Goal: Task Accomplishment & Management: Complete application form

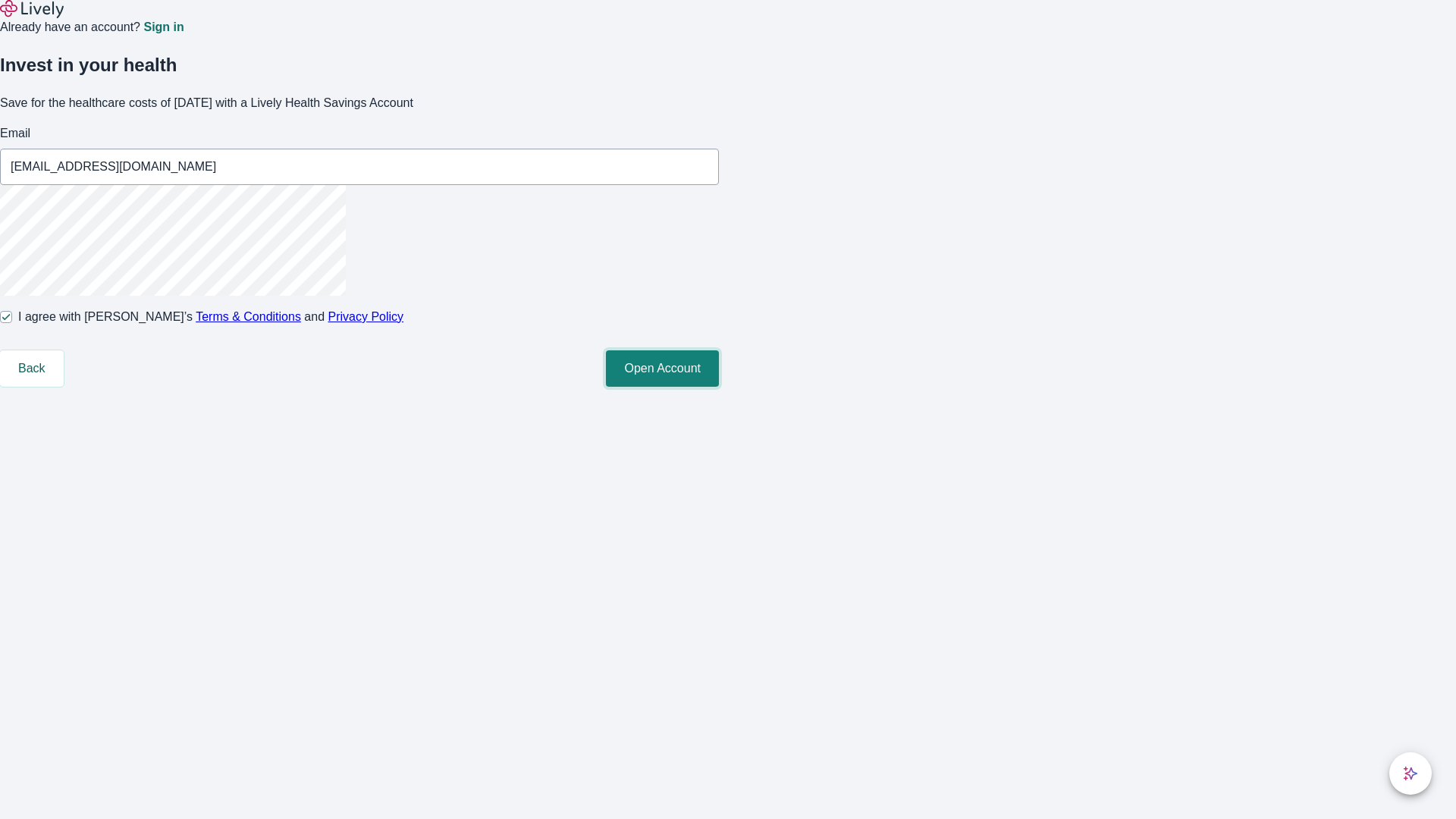
click at [719, 387] on button "Open Account" at bounding box center [662, 368] width 113 height 36
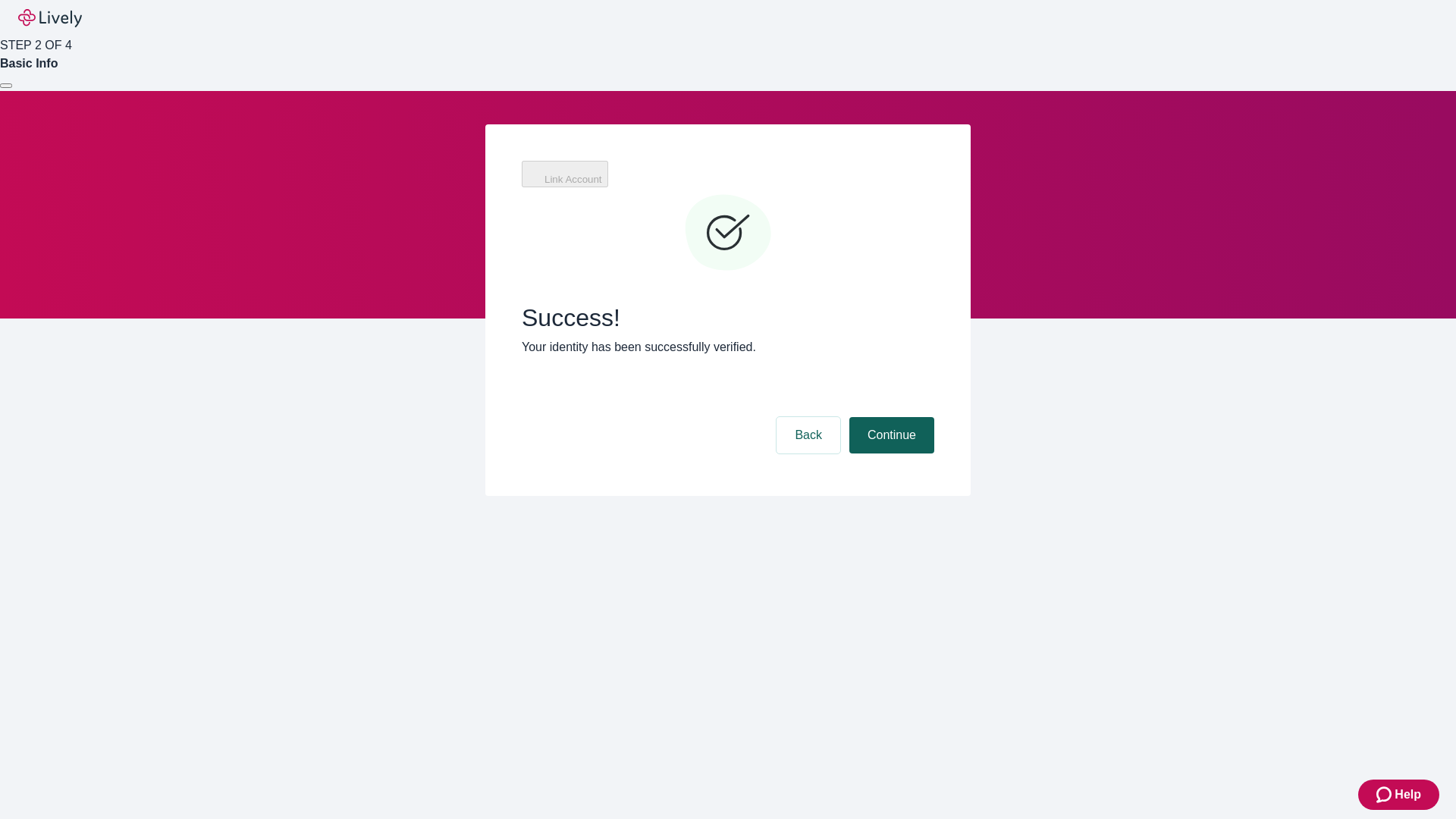
click at [889, 417] on button "Continue" at bounding box center [891, 435] width 85 height 36
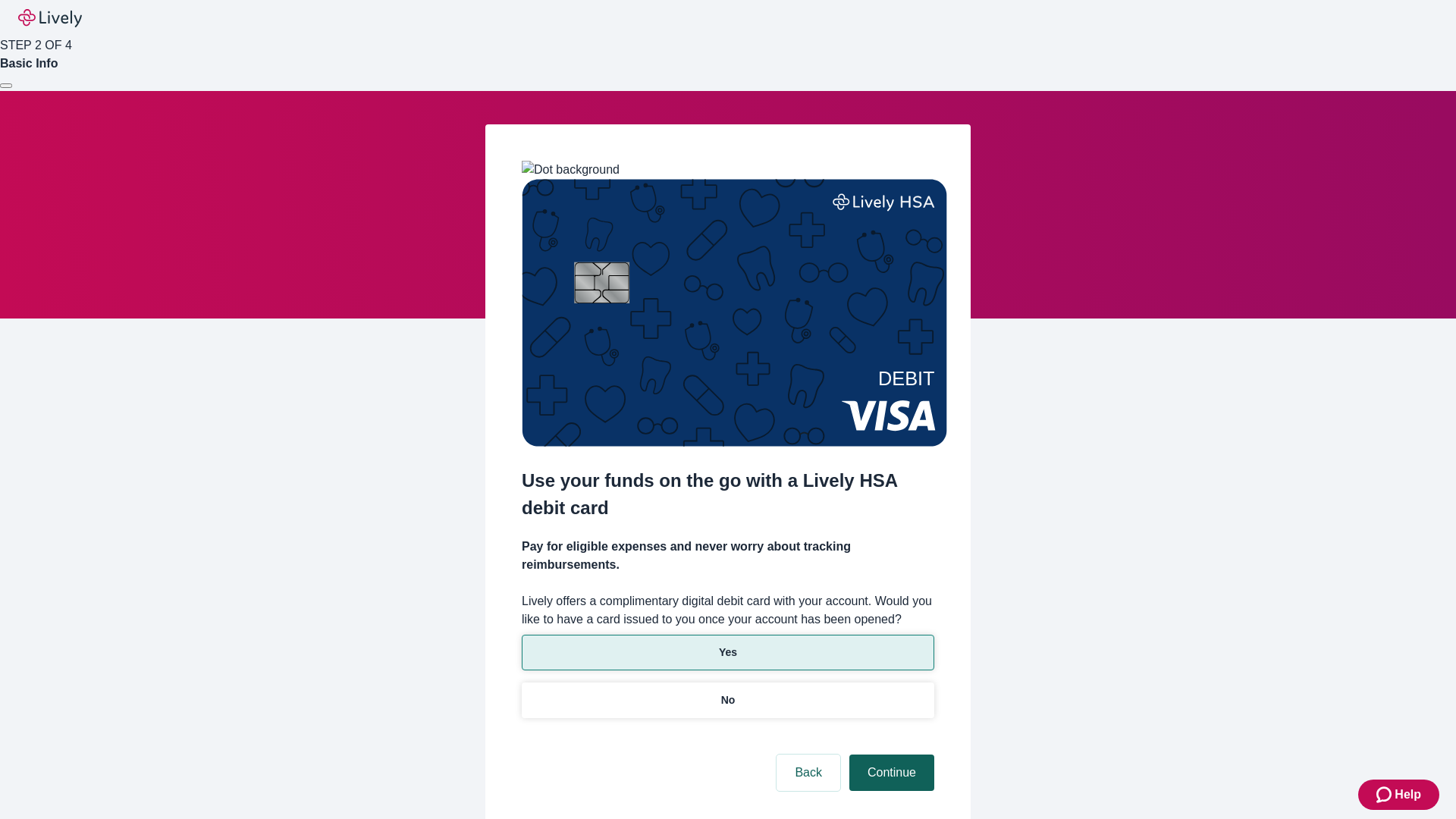
click at [728, 644] on p "Yes" at bounding box center [728, 652] width 18 height 16
click at [889, 754] on button "Continue" at bounding box center [891, 772] width 85 height 36
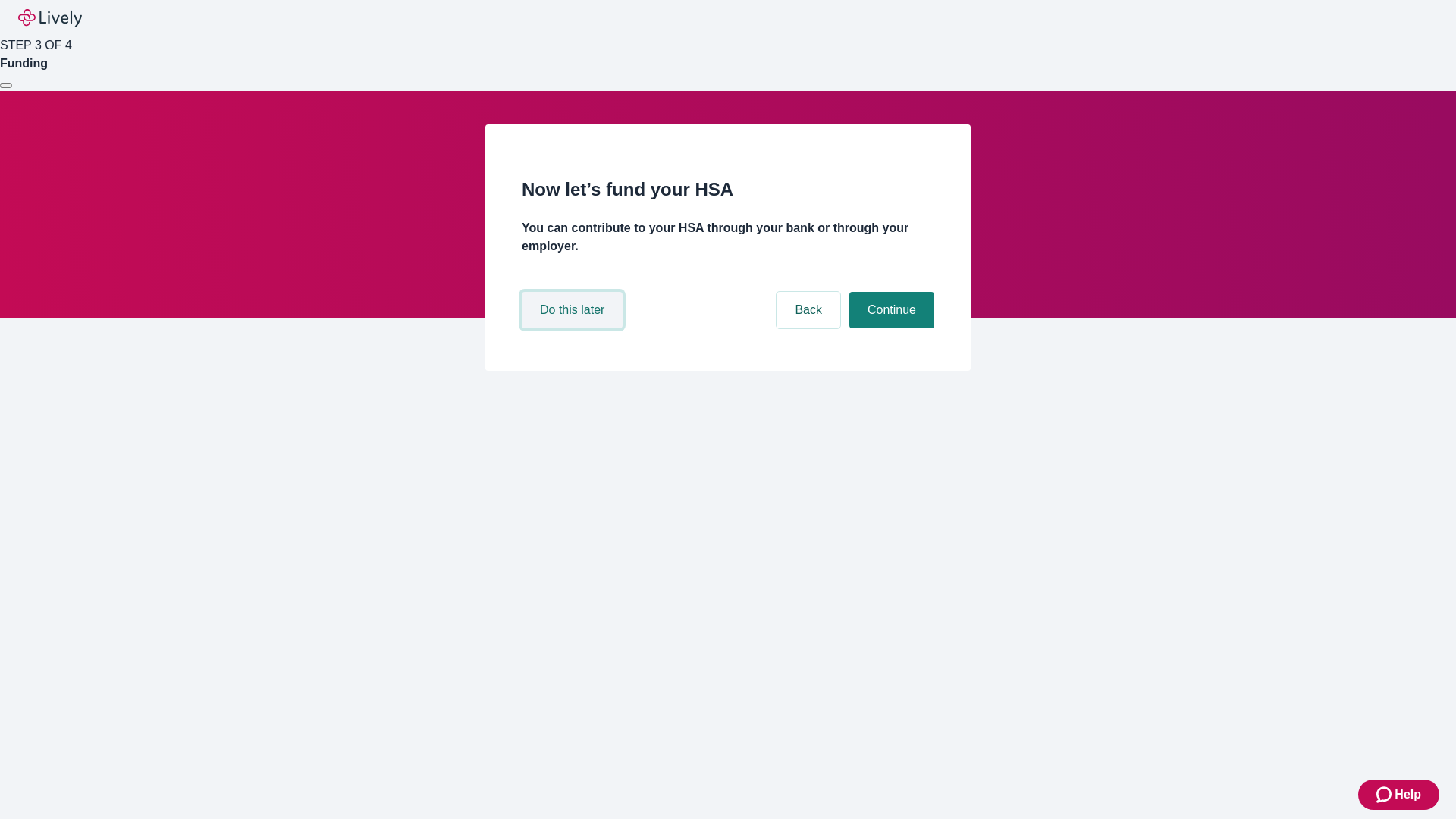
click at [574, 328] on button "Do this later" at bounding box center [571, 310] width 101 height 36
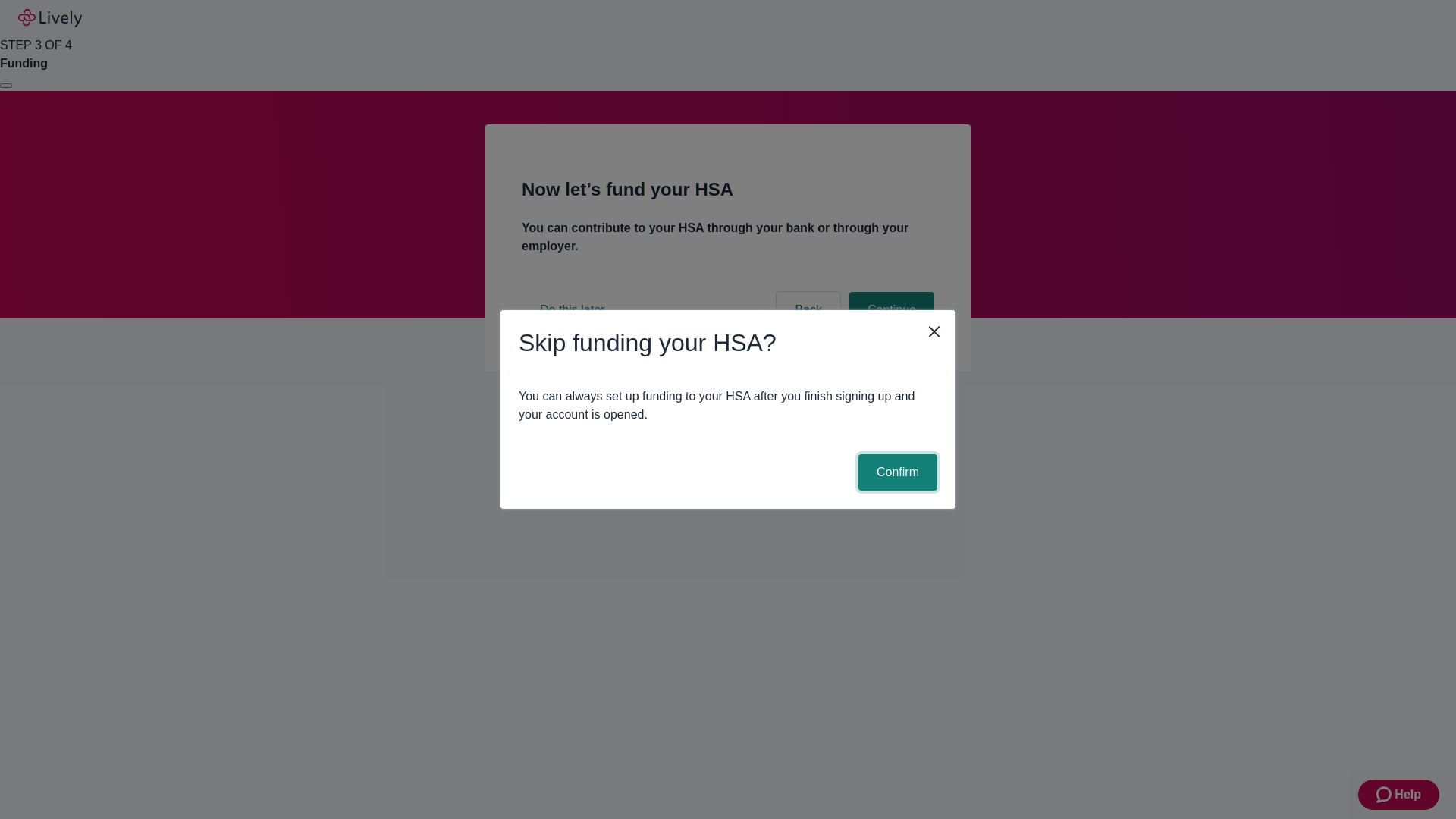
click at [896, 473] on button "Confirm" at bounding box center [898, 473] width 78 height 36
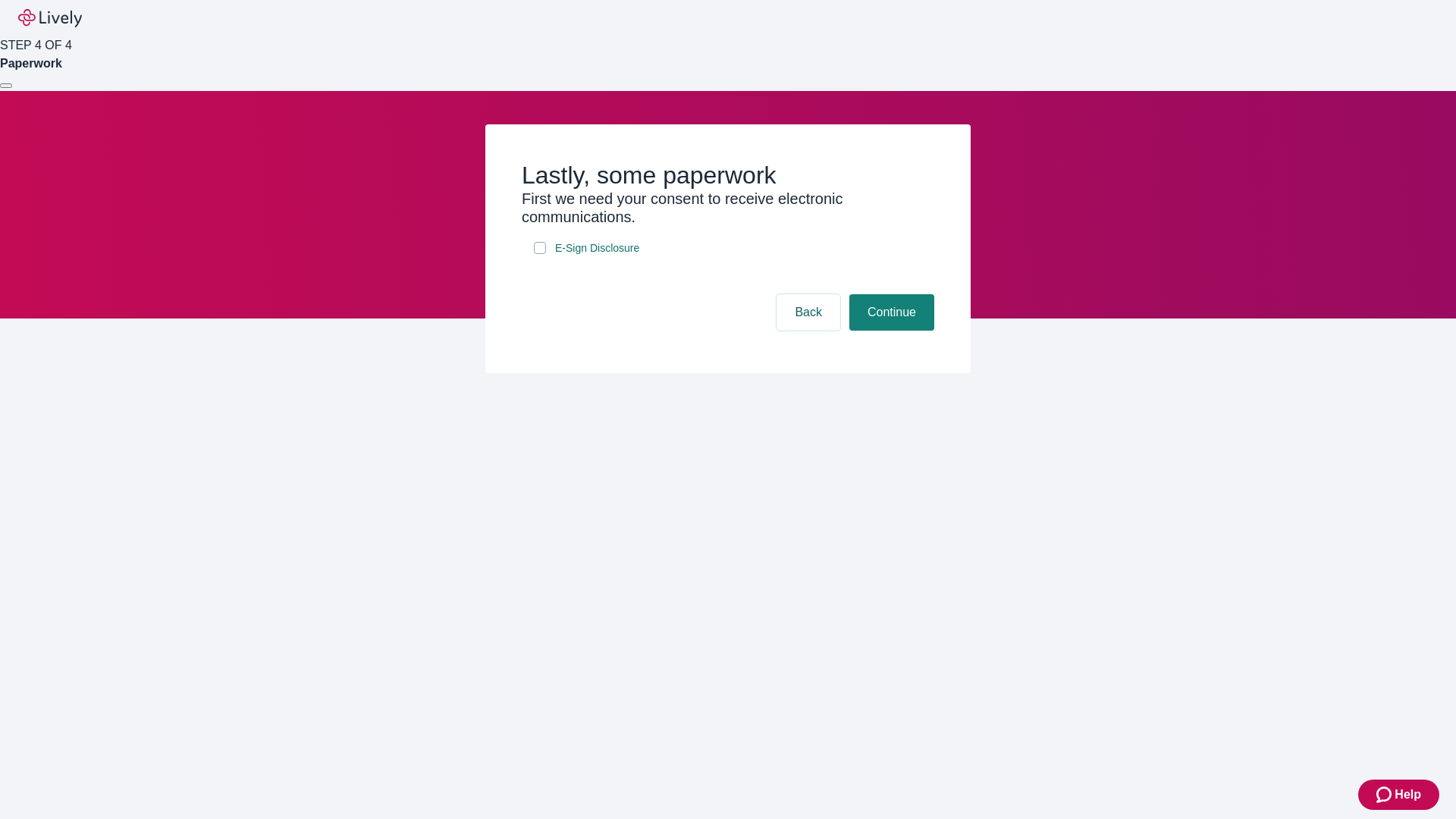
click at [540, 254] on input "E-Sign Disclosure" at bounding box center [540, 248] width 12 height 12
checkbox input "true"
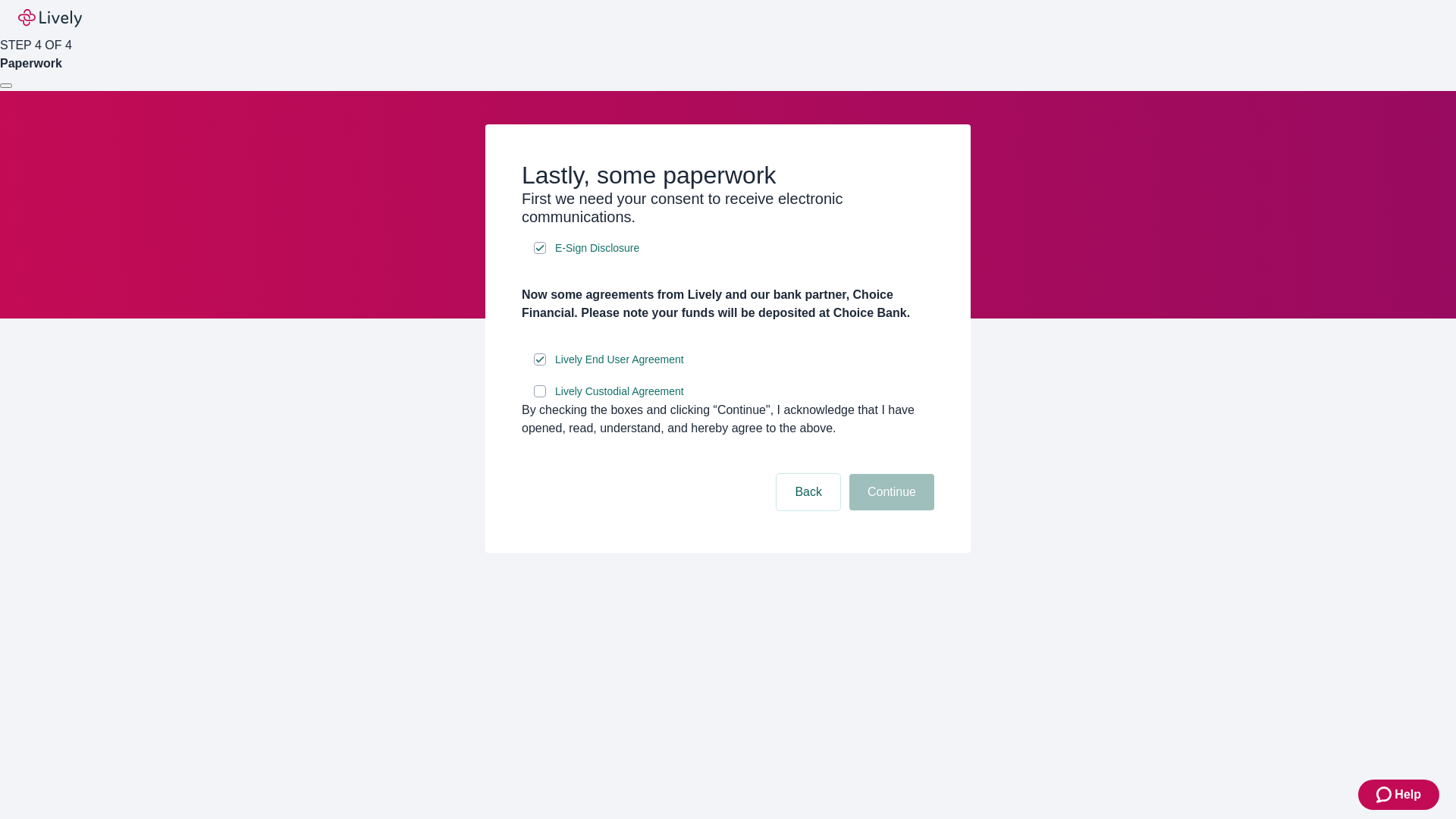
click at [540, 397] on input "Lively Custodial Agreement" at bounding box center [540, 390] width 12 height 12
checkbox input "true"
click at [889, 510] on button "Continue" at bounding box center [891, 492] width 85 height 36
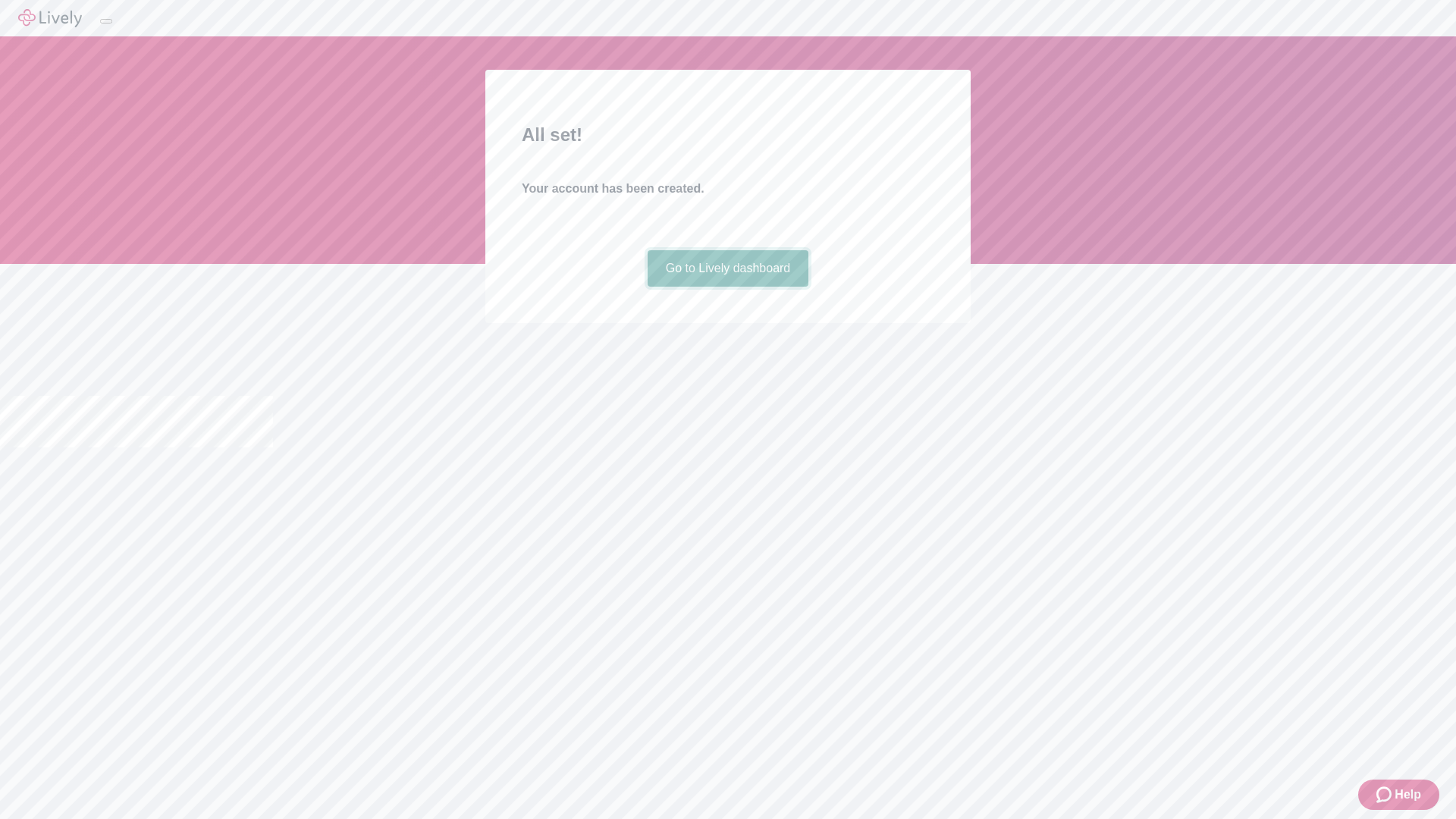
click at [728, 286] on link "Go to Lively dashboard" at bounding box center [728, 268] width 162 height 36
